Goal: Navigation & Orientation: Find specific page/section

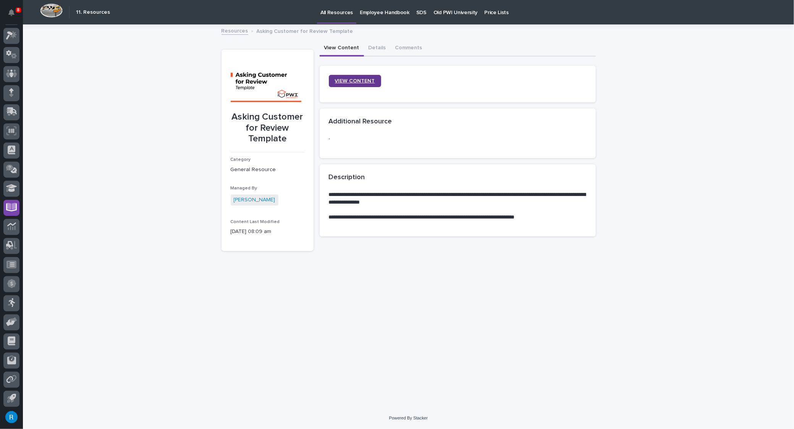
click at [353, 80] on span "VIEW CONTENT" at bounding box center [355, 80] width 40 height 7
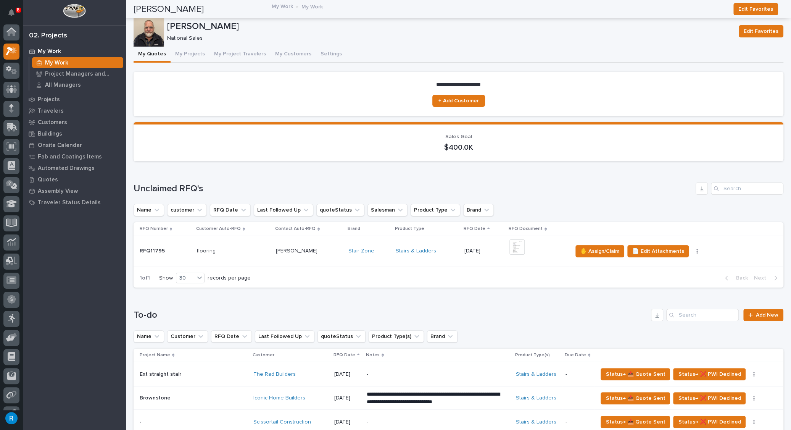
scroll to position [15, 0]
